Goal: Task Accomplishment & Management: Use online tool/utility

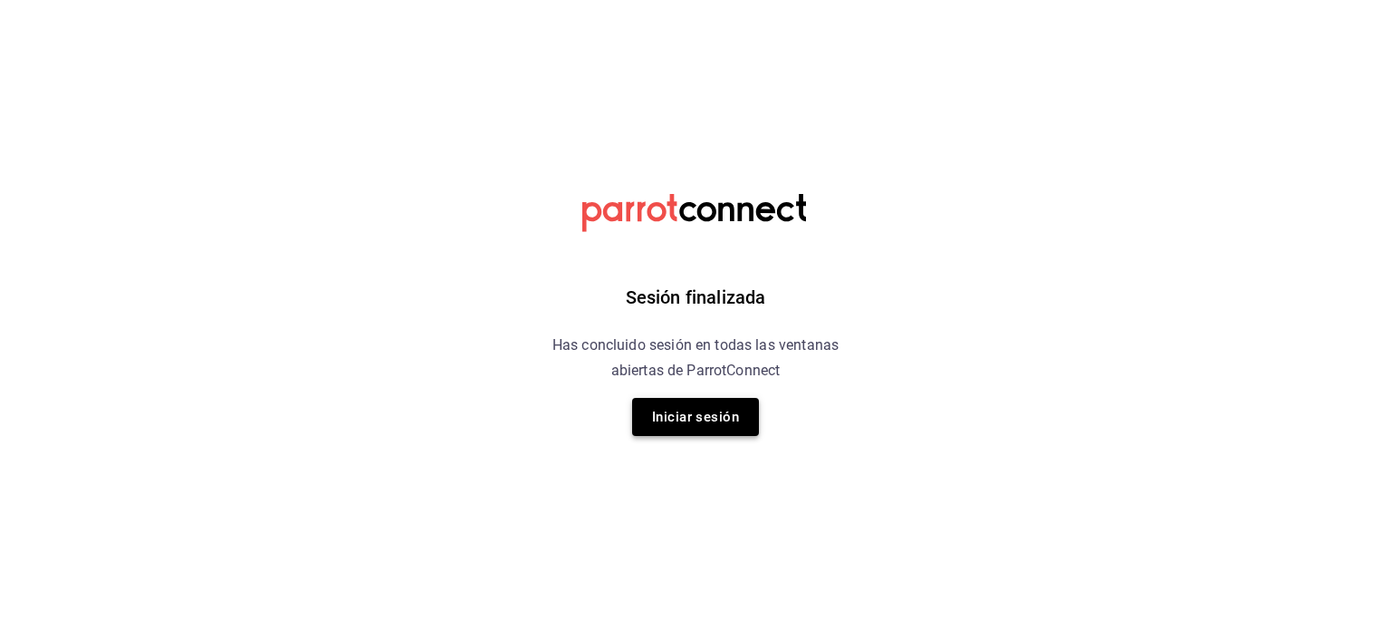
click at [697, 409] on button "Iniciar sesión" at bounding box center [695, 417] width 127 height 38
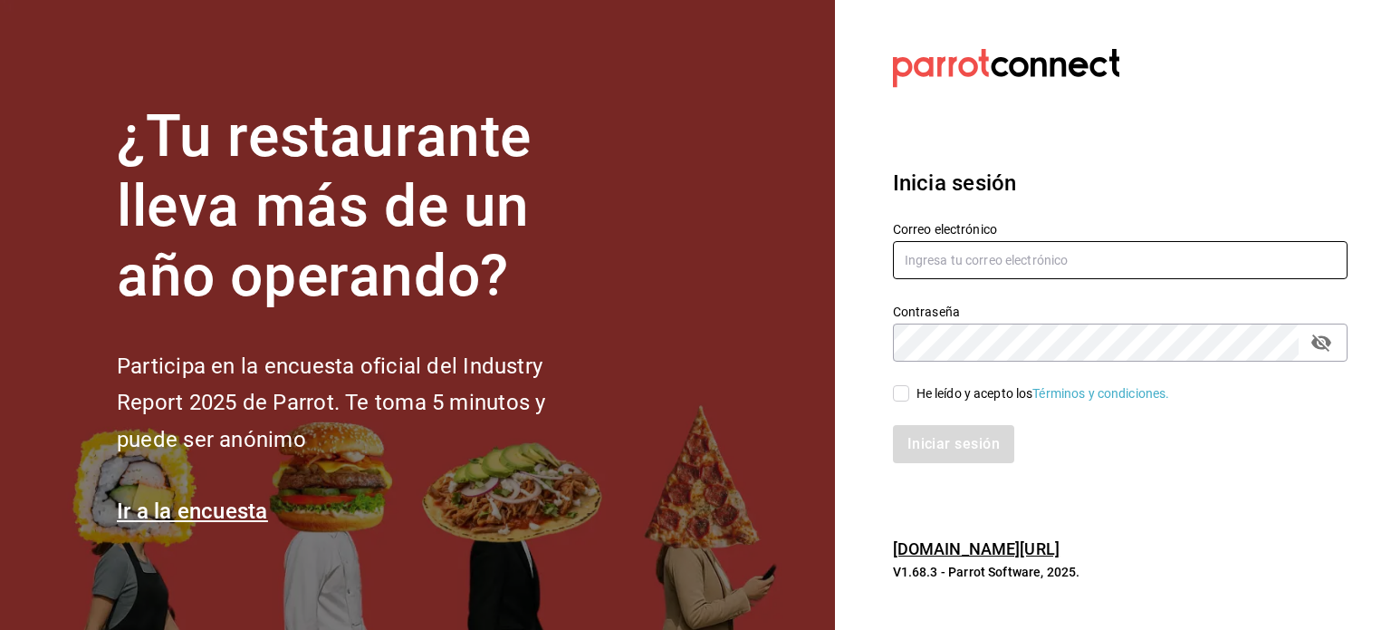
type input "amansalapaola@gmail.com"
click at [903, 399] on input "He leído y acepto los Términos y condiciones." at bounding box center [901, 393] width 16 height 16
checkbox input "true"
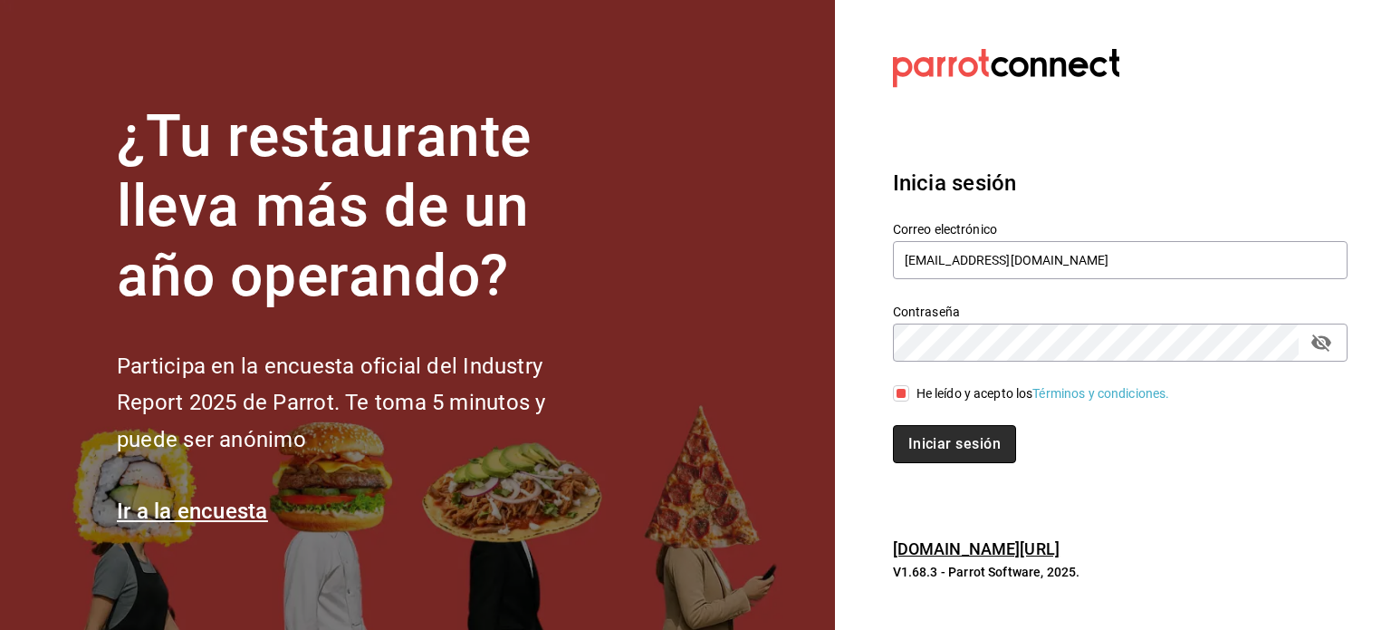
click at [926, 437] on button "Iniciar sesión" at bounding box center [954, 444] width 123 height 38
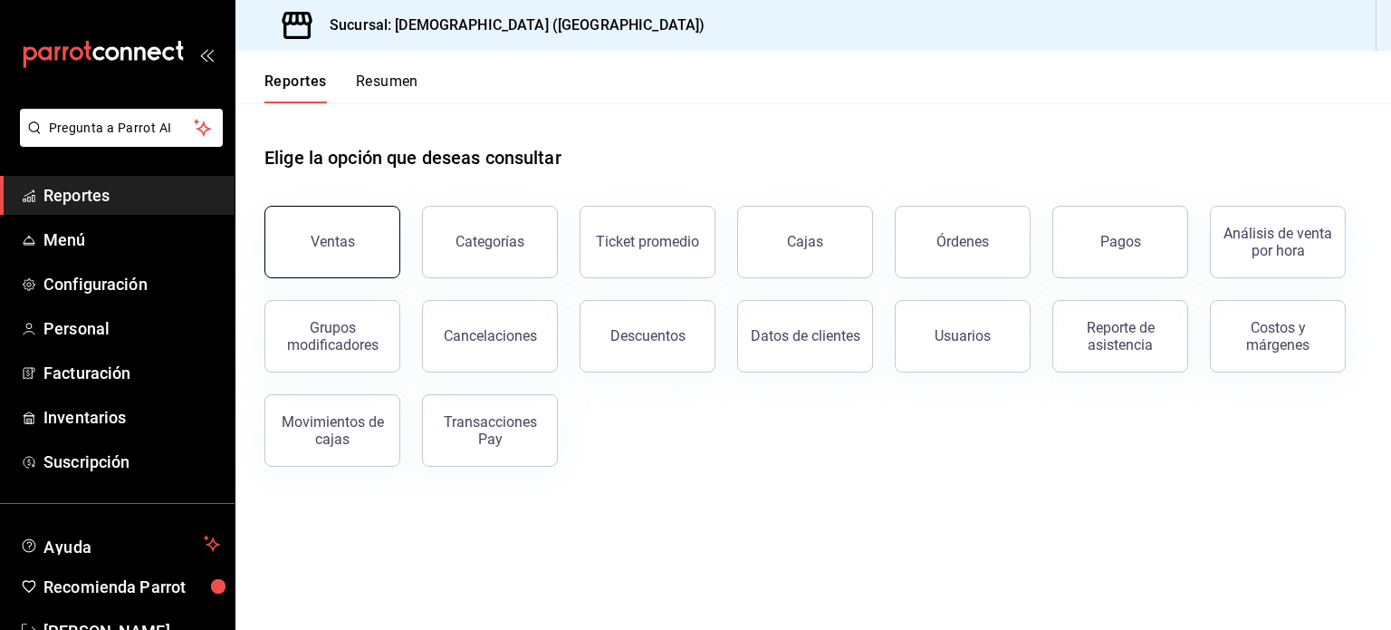
click at [283, 261] on button "Ventas" at bounding box center [332, 242] width 136 height 72
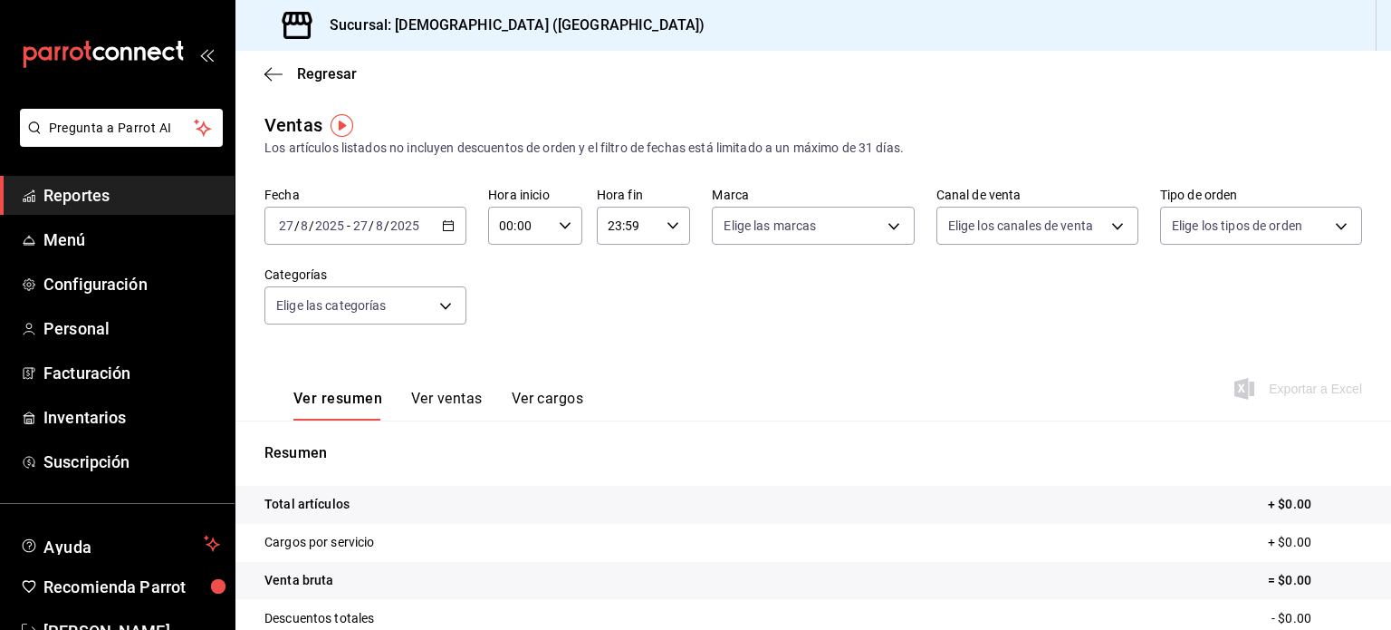
click at [446, 228] on icon "button" at bounding box center [448, 225] width 13 height 13
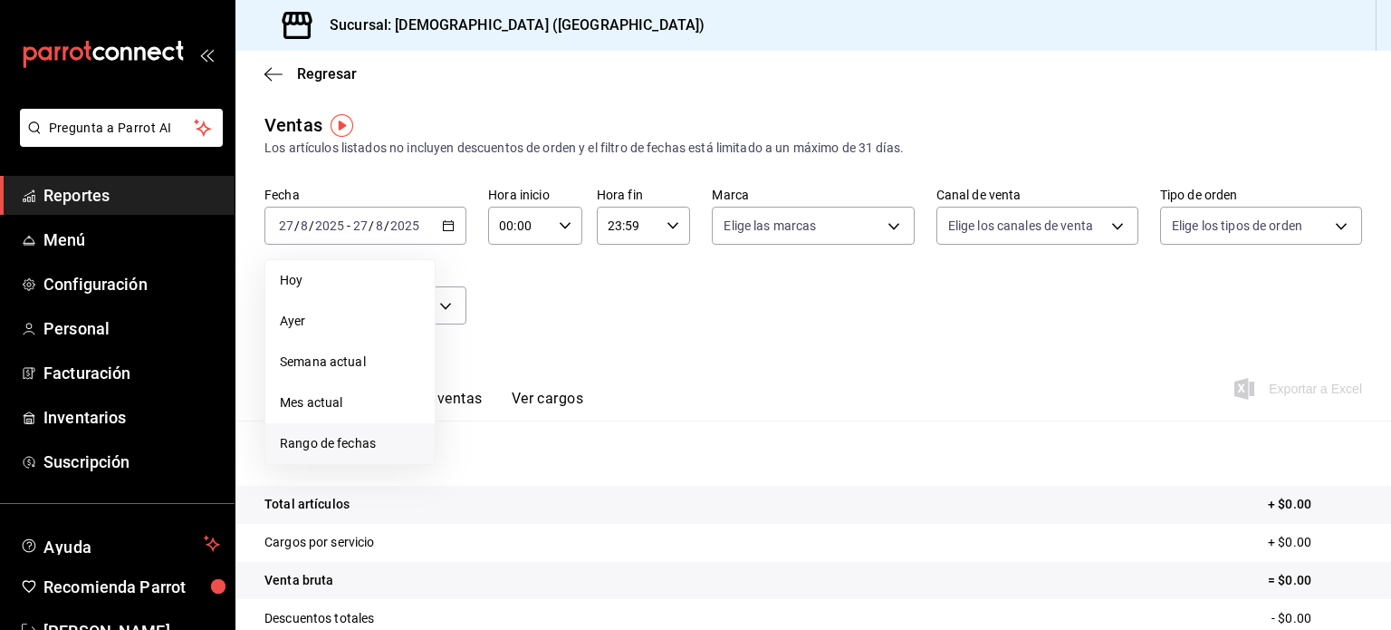
click at [320, 439] on span "Rango de fechas" at bounding box center [350, 443] width 140 height 19
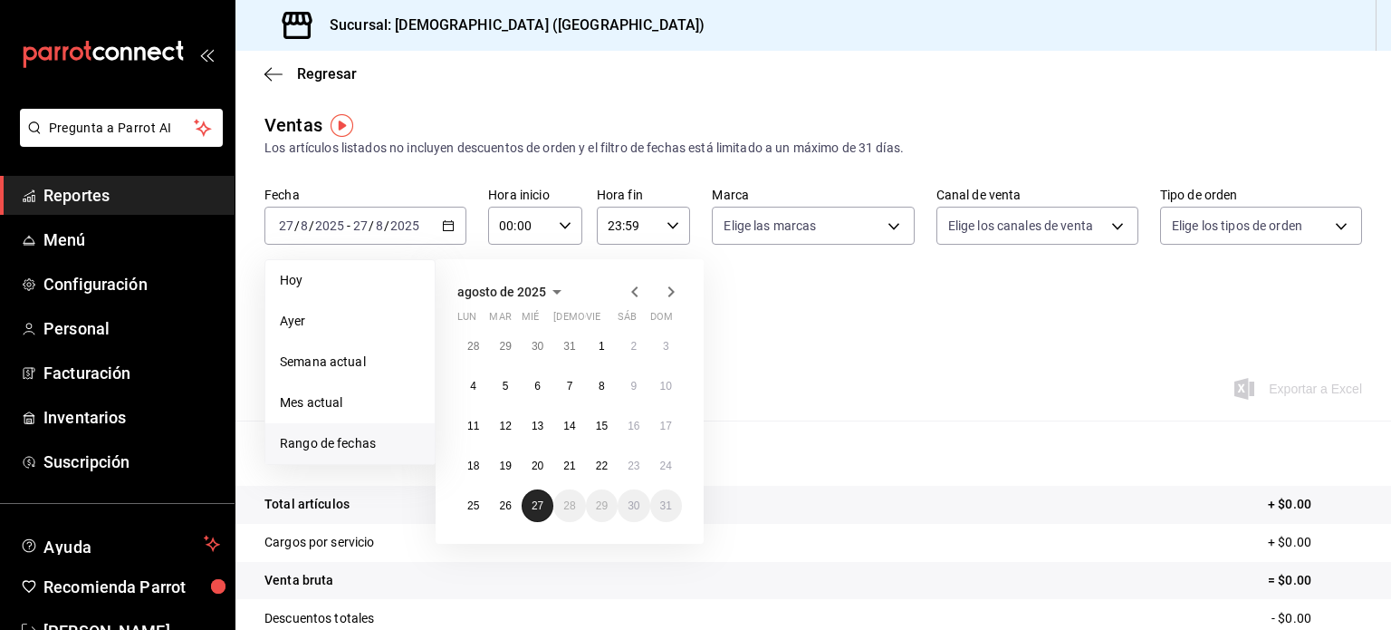
click at [526, 506] on button "27" at bounding box center [538, 505] width 32 height 33
click at [502, 506] on abbr "26" at bounding box center [505, 505] width 12 height 13
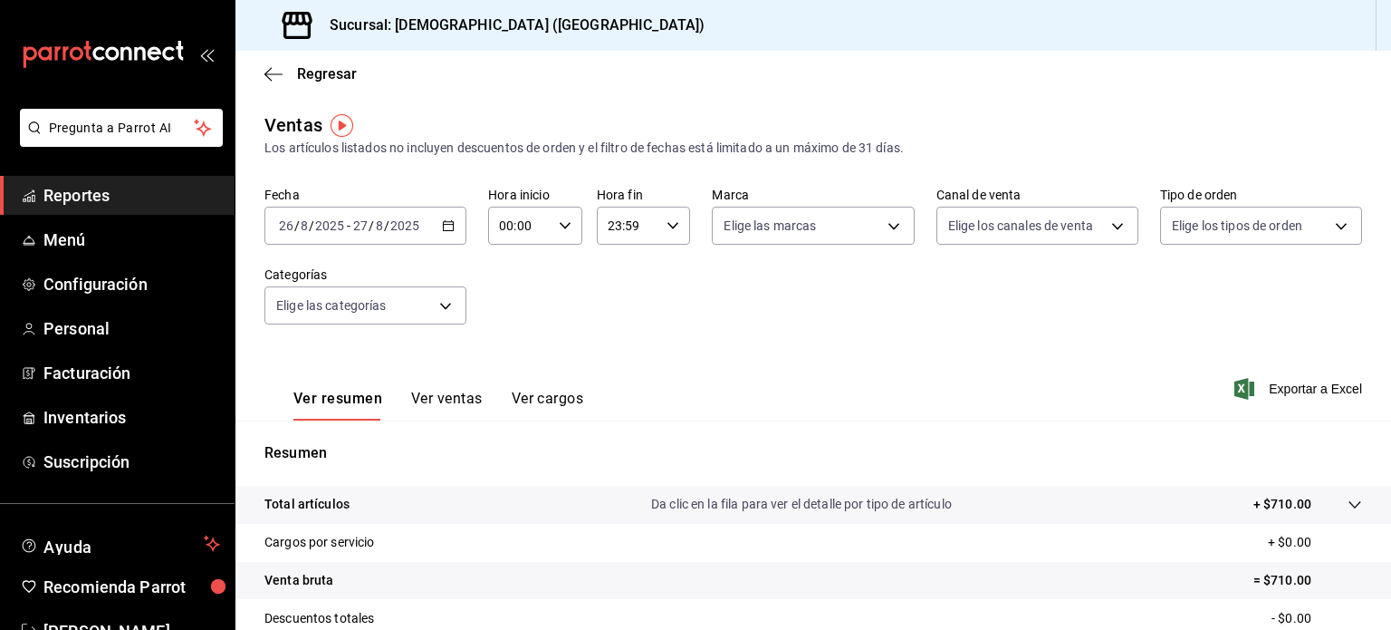
click at [449, 227] on icon "button" at bounding box center [448, 225] width 13 height 13
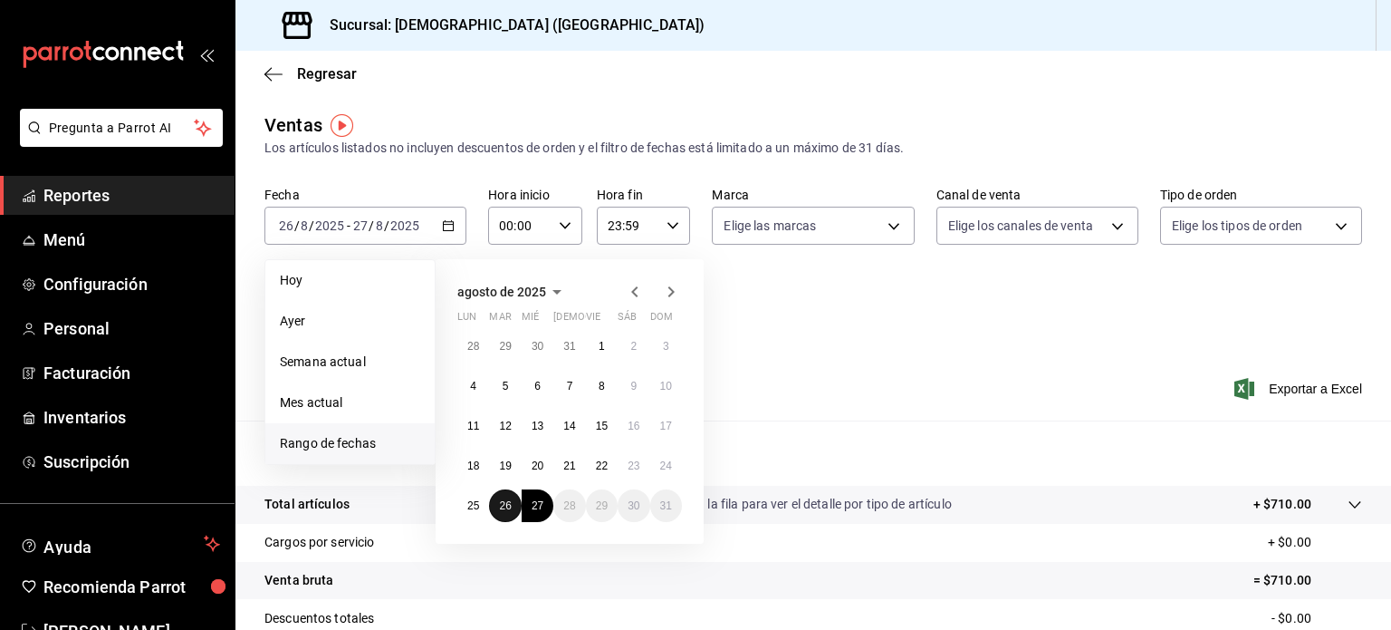
click at [505, 506] on abbr "26" at bounding box center [505, 505] width 12 height 13
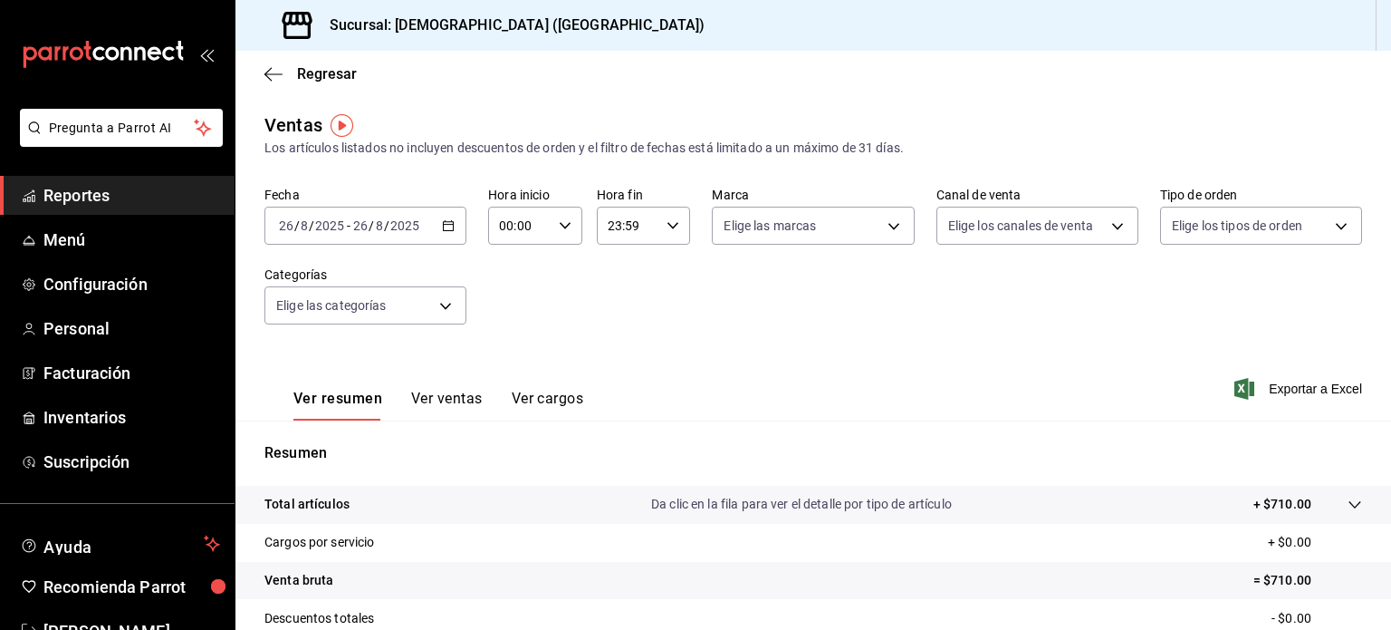
click at [931, 501] on p "Da clic en la fila para ver el detalle por tipo de artículo" at bounding box center [801, 504] width 301 height 19
click at [72, 207] on link "Reportes" at bounding box center [117, 195] width 235 height 39
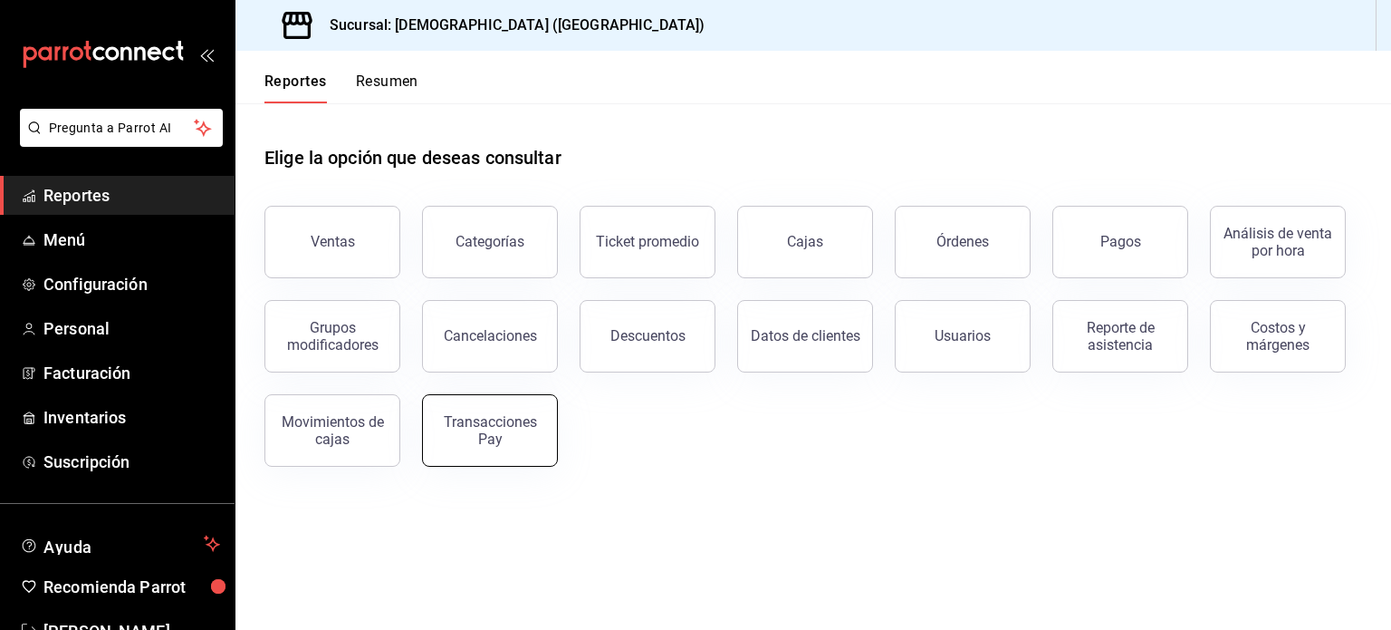
click at [482, 450] on button "Transacciones Pay" at bounding box center [490, 430] width 136 height 72
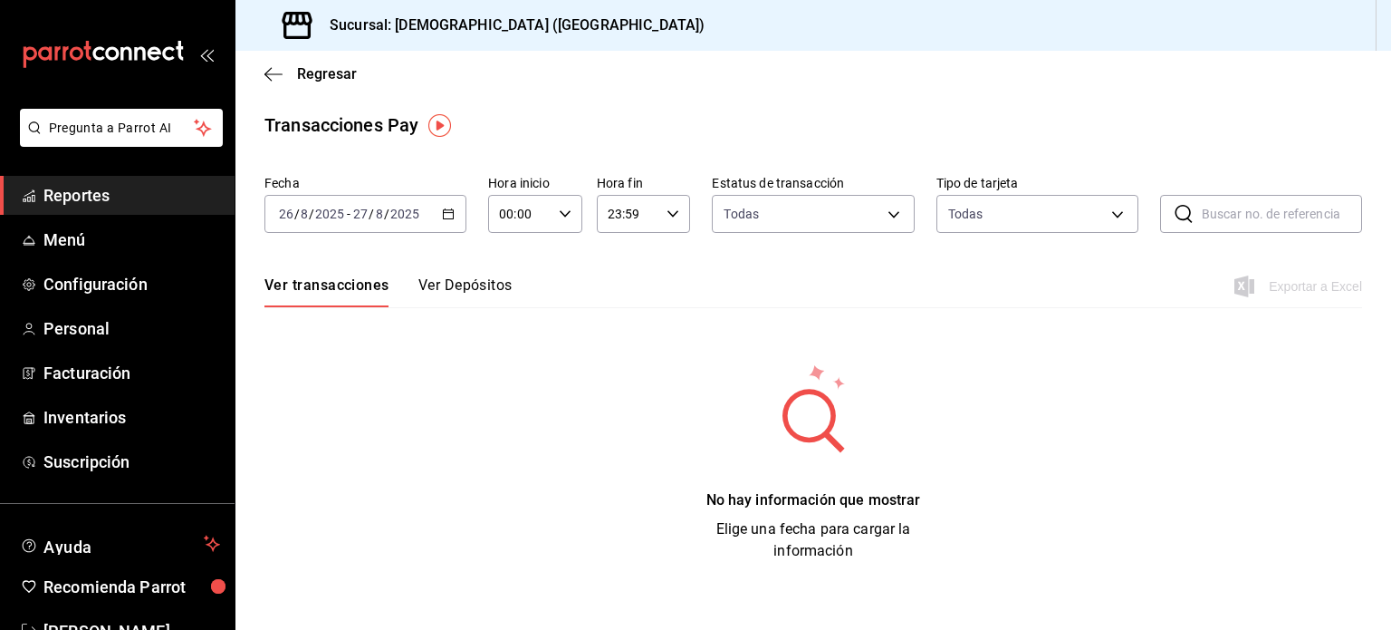
drag, startPoint x: 454, startPoint y: 213, endPoint x: 460, endPoint y: 322, distance: 108.9
click at [454, 214] on icon "button" at bounding box center [448, 213] width 13 height 13
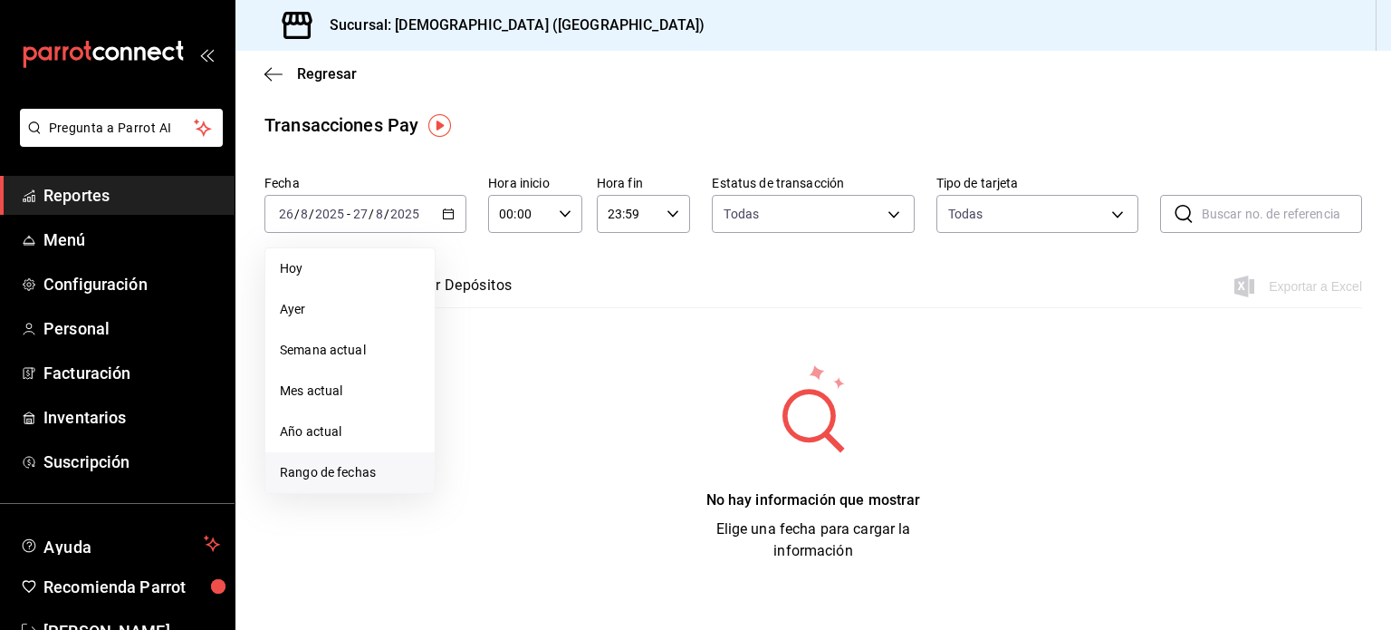
click at [330, 474] on span "Rango de fechas" at bounding box center [350, 472] width 140 height 19
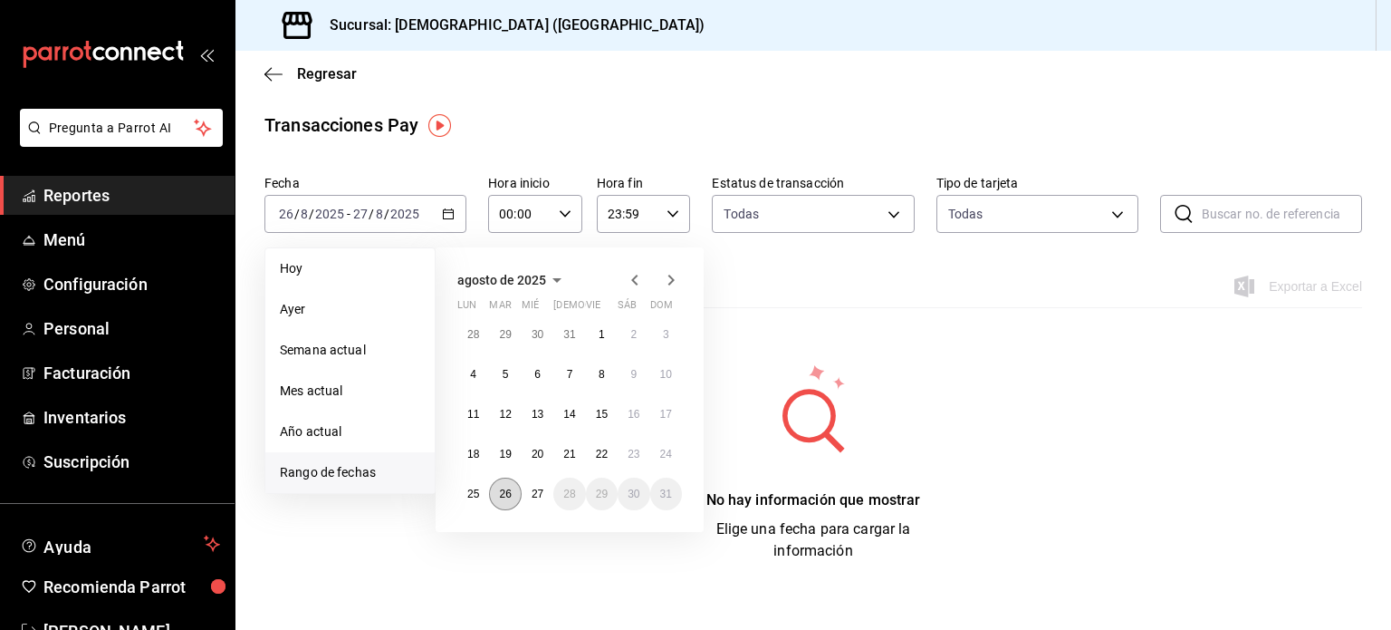
click at [514, 492] on button "26" at bounding box center [505, 493] width 32 height 33
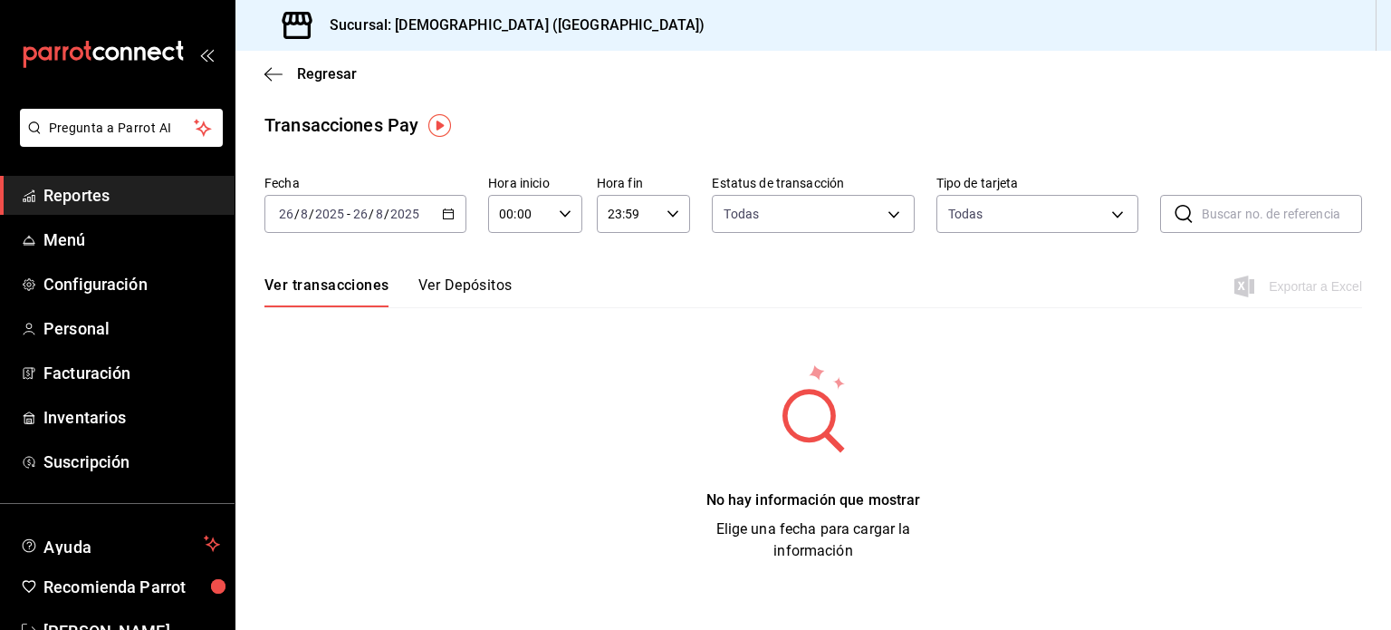
click at [1285, 282] on div "Exportar a Excel" at bounding box center [1300, 286] width 124 height 22
